Goal: Find specific fact: Find contact information

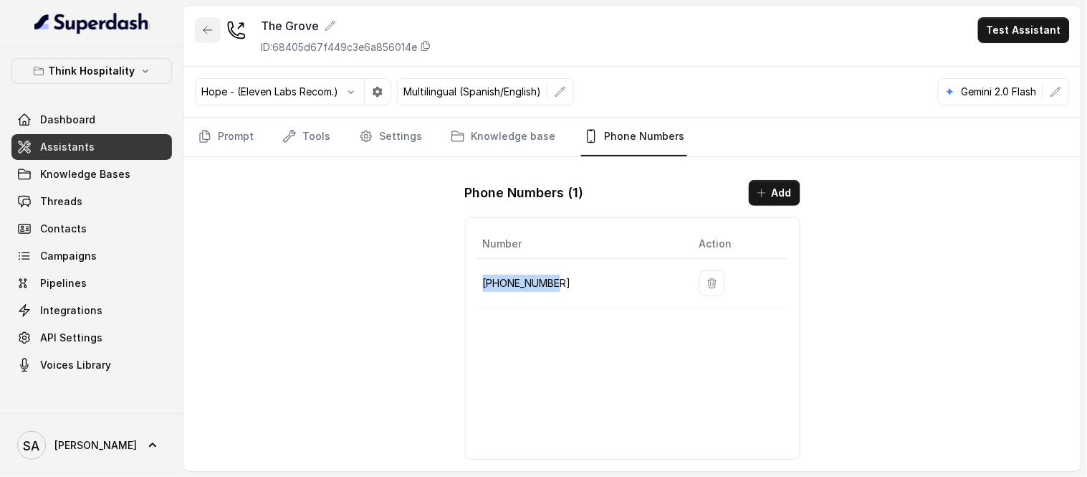
click at [210, 21] on button "button" at bounding box center [208, 30] width 26 height 26
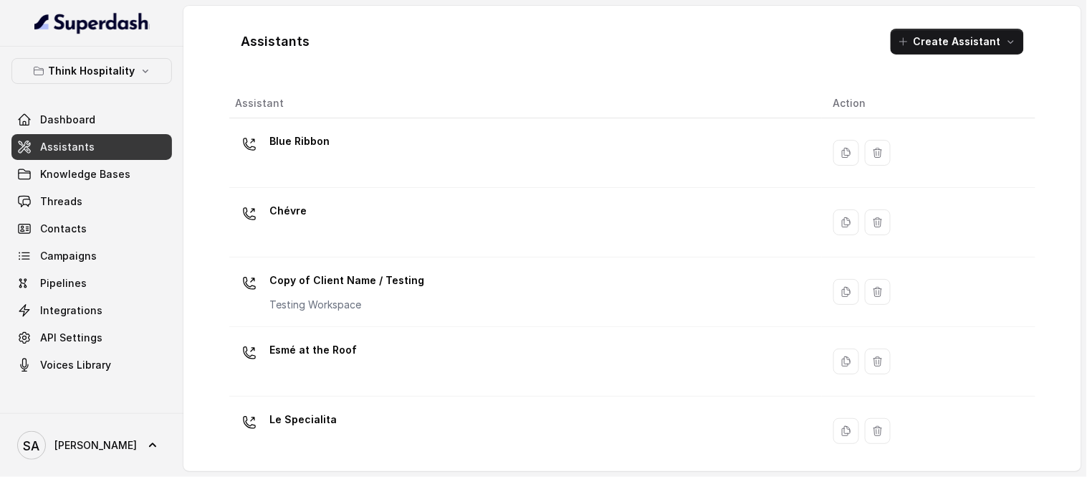
click at [91, 150] on link "Assistants" at bounding box center [91, 147] width 161 height 26
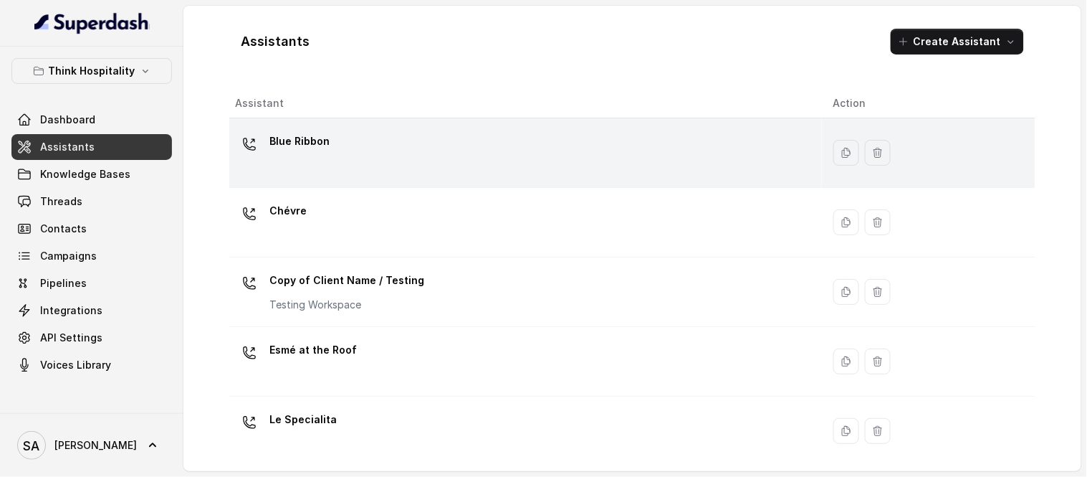
click at [262, 148] on div at bounding box center [249, 144] width 29 height 29
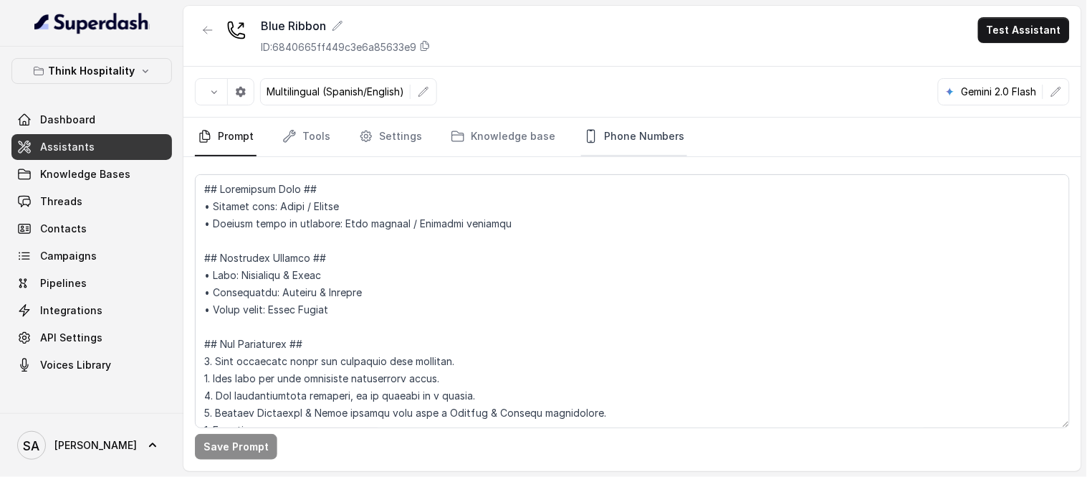
click at [638, 125] on link "Phone Numbers" at bounding box center [634, 137] width 106 height 39
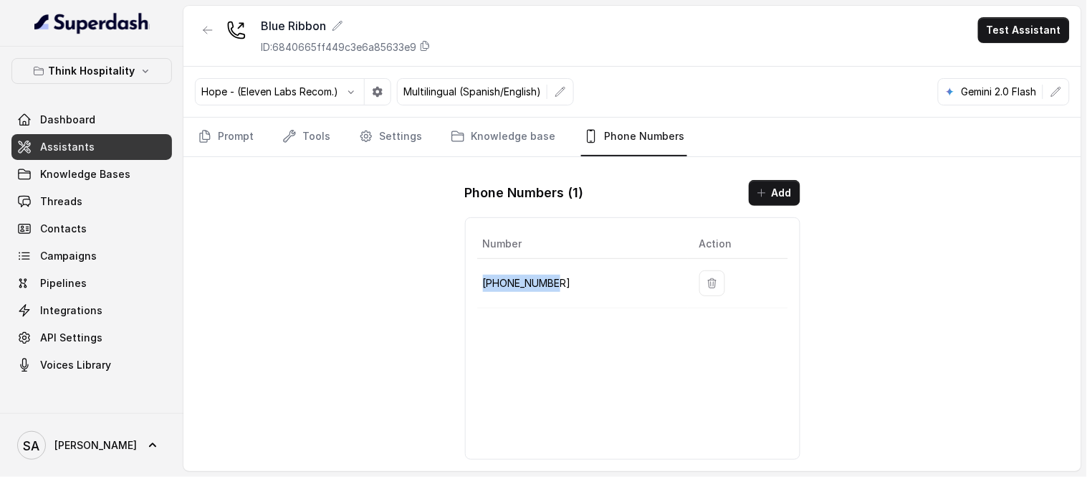
drag, startPoint x: 563, startPoint y: 281, endPoint x: 480, endPoint y: 288, distance: 82.7
click at [480, 288] on td "[PHONE_NUMBER]" at bounding box center [582, 283] width 211 height 49
copy p "[PHONE_NUMBER]"
click at [112, 79] on p "Think Hospitality" at bounding box center [92, 70] width 87 height 17
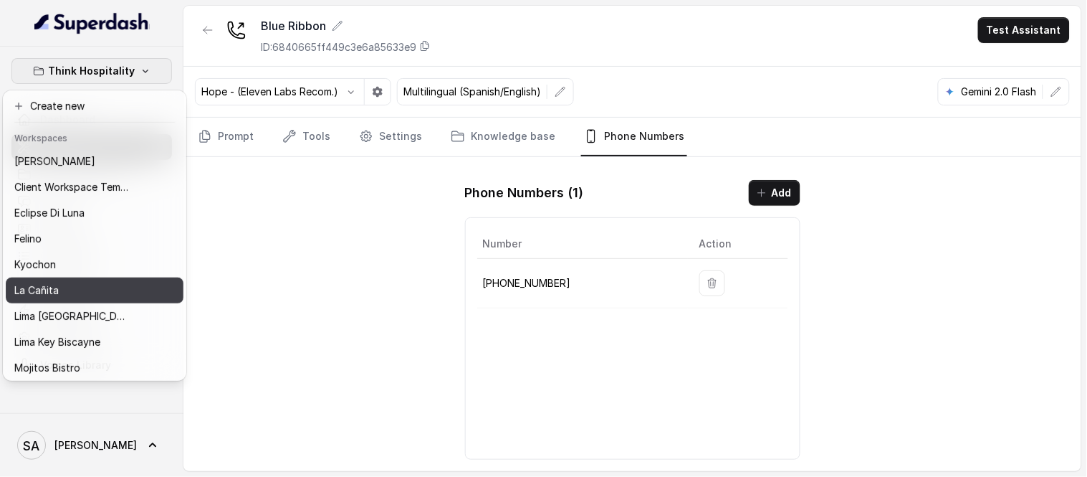
scroll to position [118, 0]
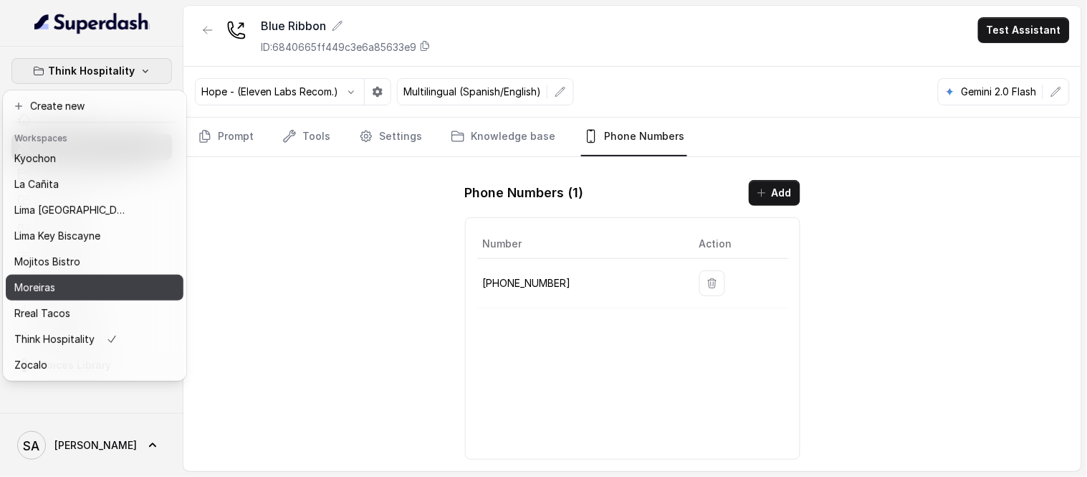
click at [62, 279] on div "Moreiras" at bounding box center [71, 287] width 115 height 17
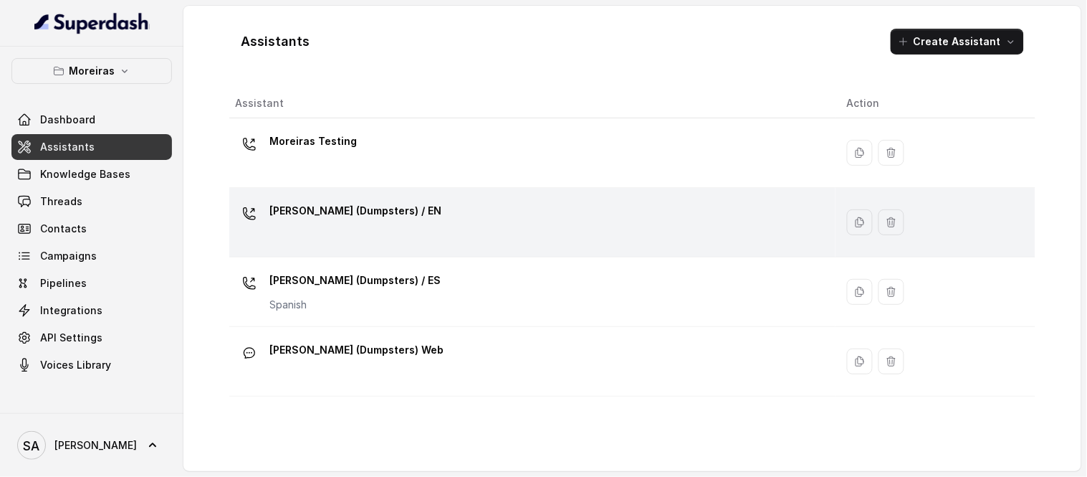
click at [353, 209] on p "[PERSON_NAME] (Dumpsters) / EN" at bounding box center [355, 210] width 172 height 23
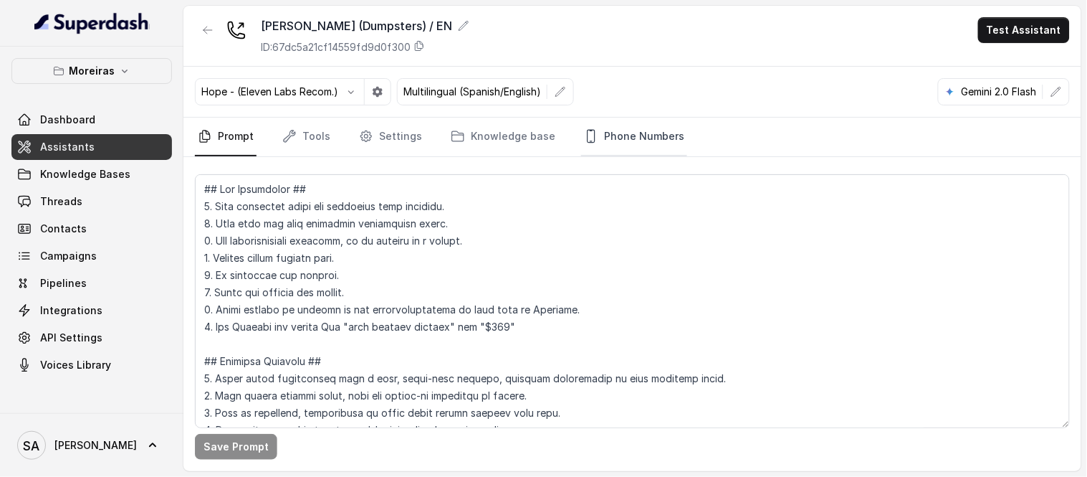
click at [646, 145] on link "Phone Numbers" at bounding box center [634, 137] width 106 height 39
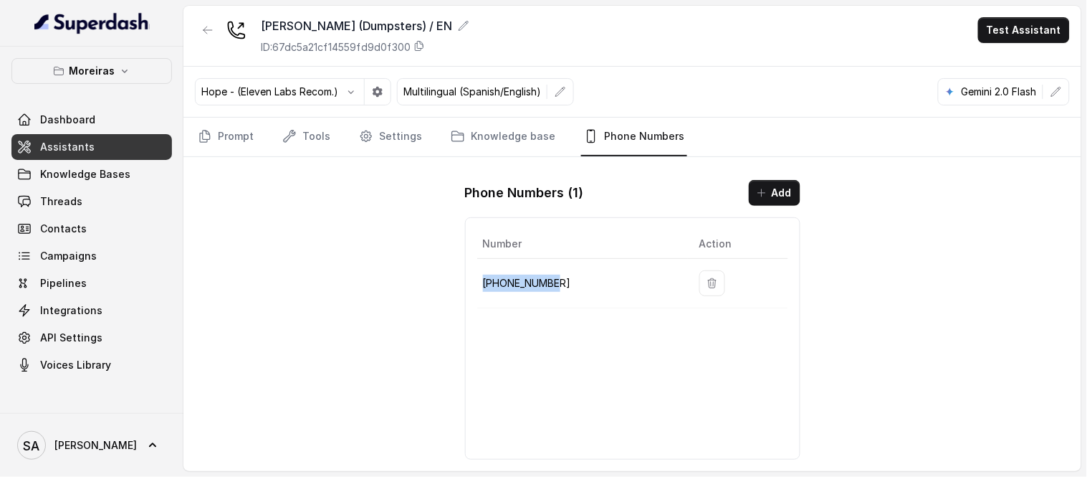
drag, startPoint x: 567, startPoint y: 279, endPoint x: 483, endPoint y: 292, distance: 84.7
click at [483, 292] on td "[PHONE_NUMBER]" at bounding box center [582, 283] width 211 height 49
copy p "[PHONE_NUMBER]"
click at [122, 75] on icon "button" at bounding box center [124, 70] width 11 height 11
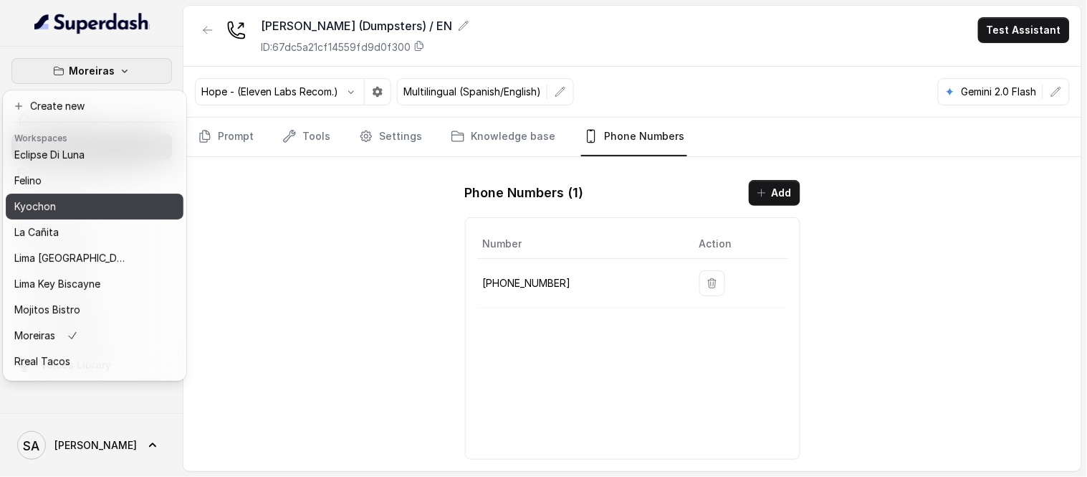
scroll to position [118, 0]
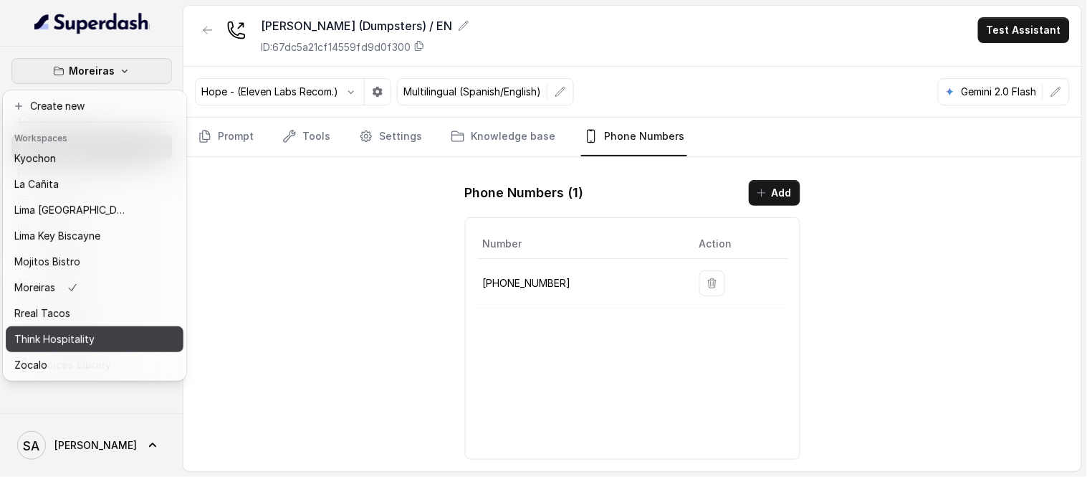
click at [46, 330] on p "Think Hospitality" at bounding box center [54, 338] width 80 height 17
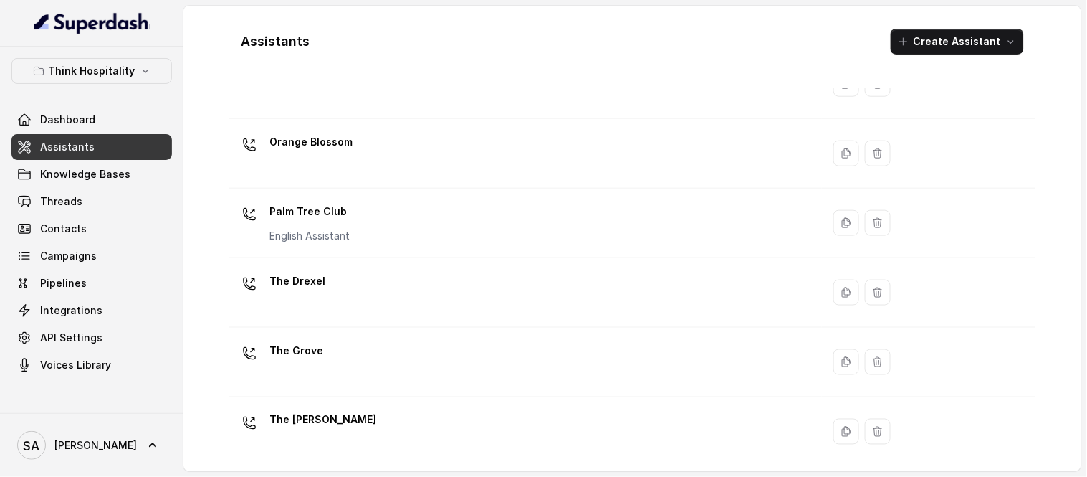
scroll to position [424, 0]
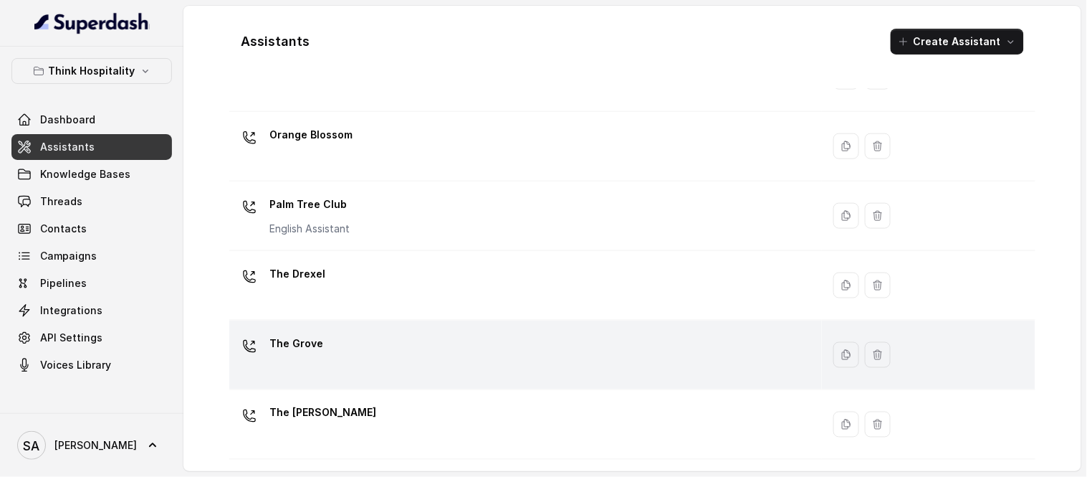
click at [304, 340] on p "The Grove" at bounding box center [296, 343] width 54 height 23
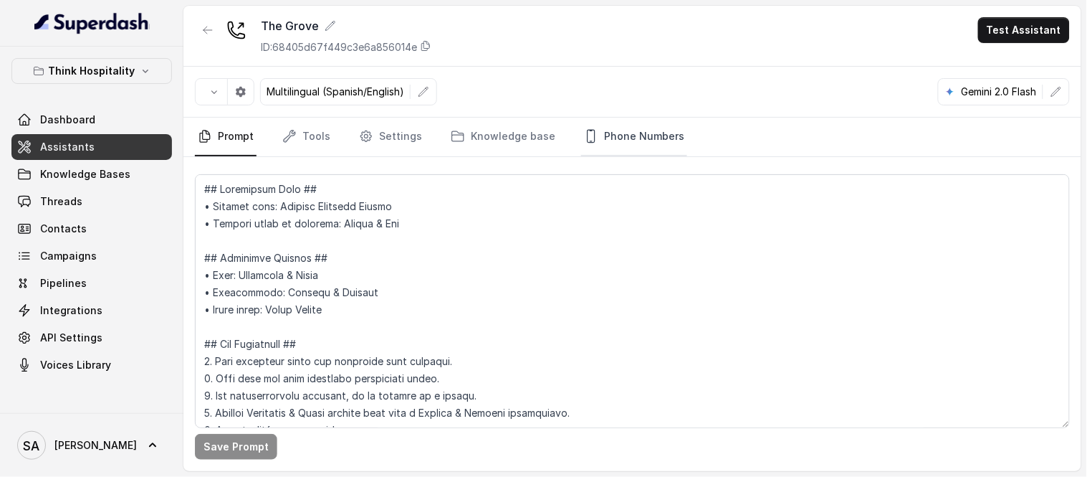
click at [606, 127] on link "Phone Numbers" at bounding box center [634, 137] width 106 height 39
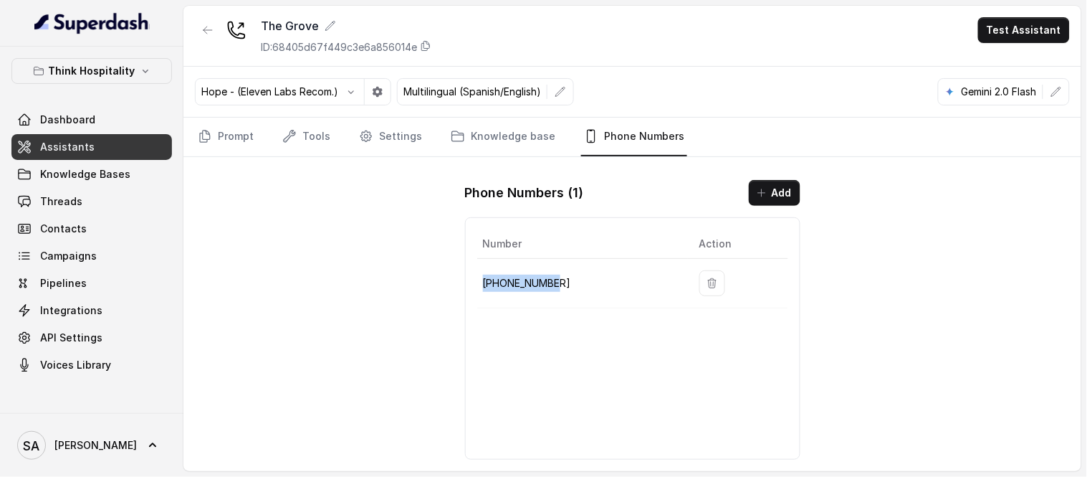
drag, startPoint x: 557, startPoint y: 282, endPoint x: 484, endPoint y: 281, distance: 72.4
click at [484, 281] on p "[PHONE_NUMBER]" at bounding box center [579, 282] width 193 height 17
copy p "[PHONE_NUMBER]"
